Goal: Find specific page/section: Find specific page/section

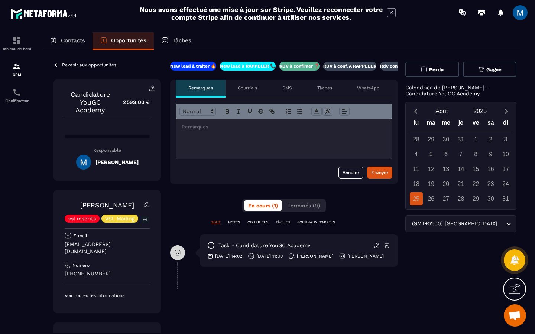
scroll to position [0, 13]
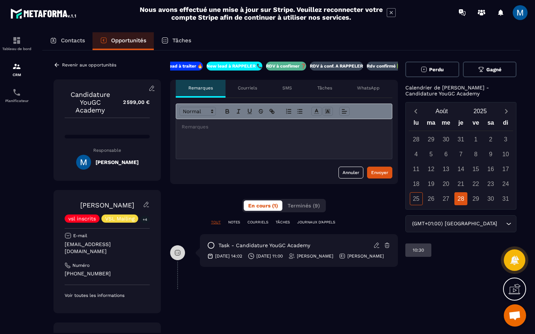
click at [59, 62] on icon at bounding box center [56, 65] width 7 height 7
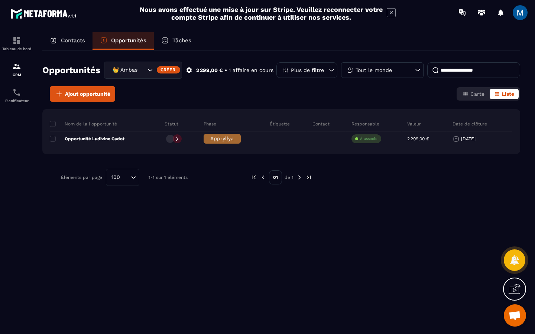
click at [70, 42] on p "Contacts" at bounding box center [73, 40] width 24 height 7
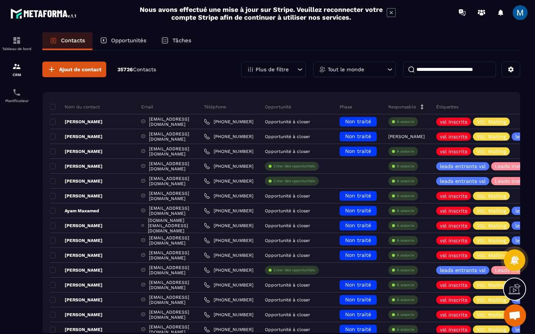
click at [439, 72] on input at bounding box center [449, 70] width 93 height 16
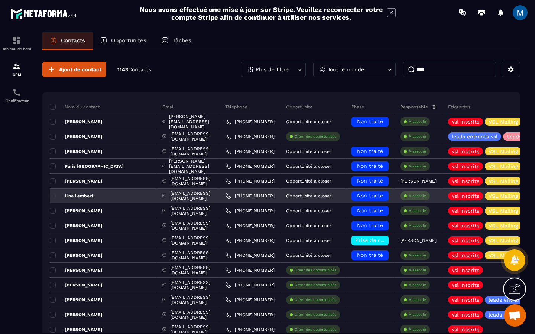
type input "****"
click at [125, 193] on div "Line Lembert" at bounding box center [103, 196] width 107 height 15
